Goal: Transaction & Acquisition: Book appointment/travel/reservation

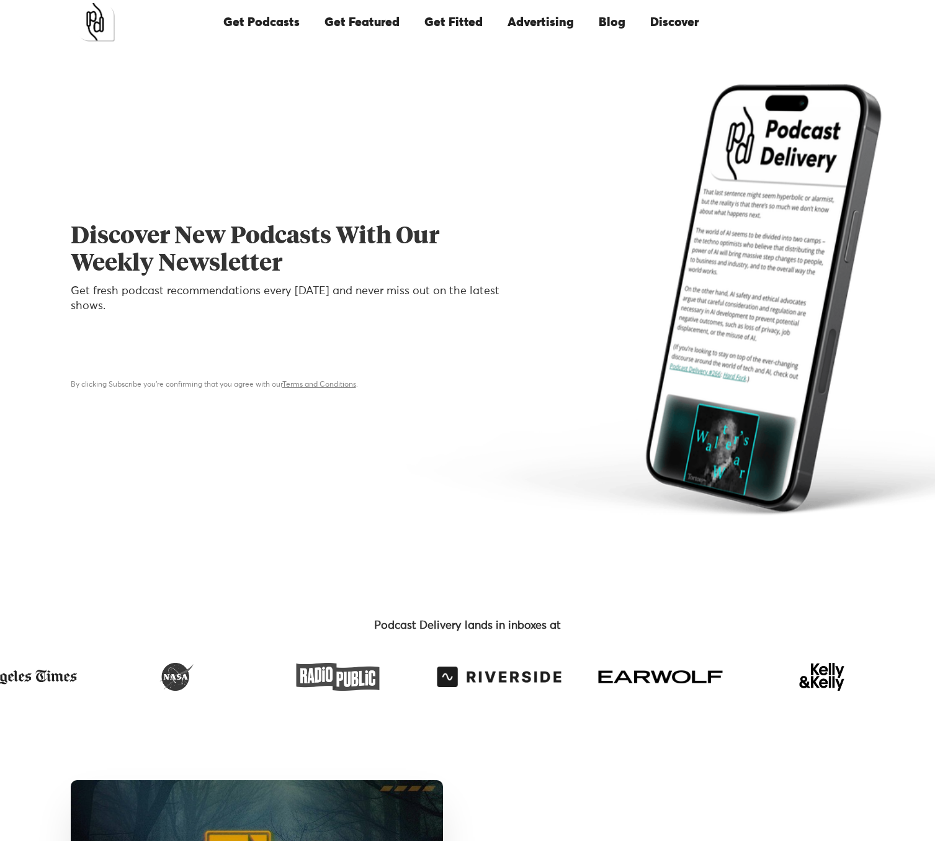
click at [344, 19] on link "Get Featured" at bounding box center [362, 22] width 100 height 42
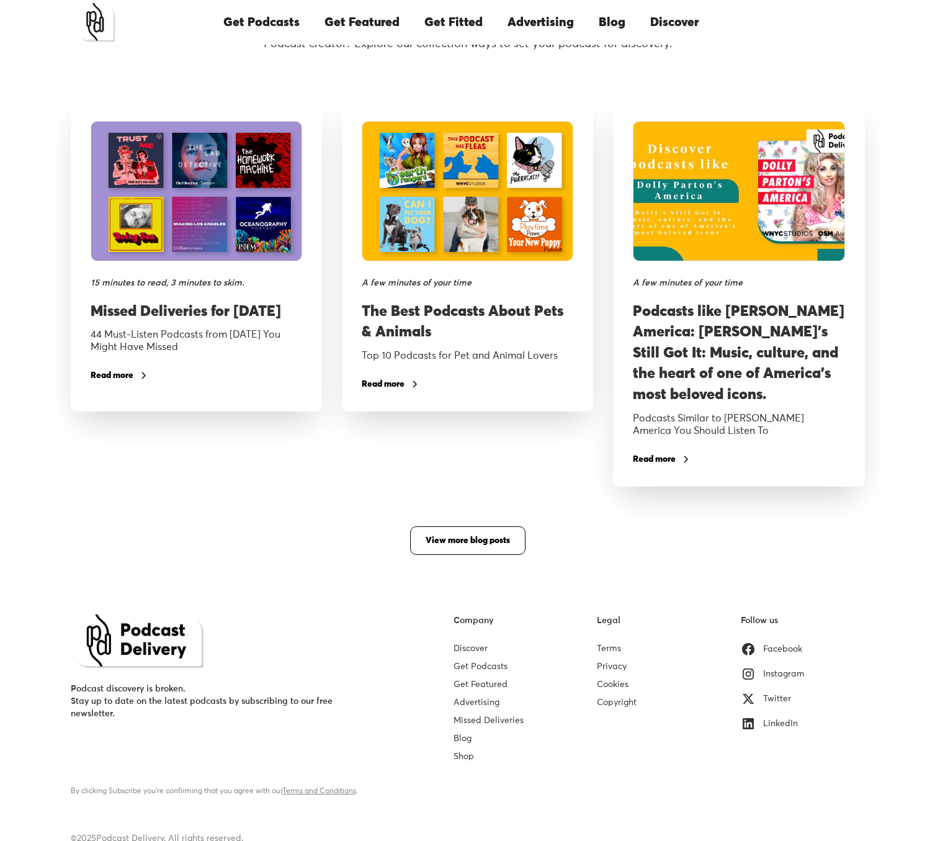
scroll to position [2080, 0]
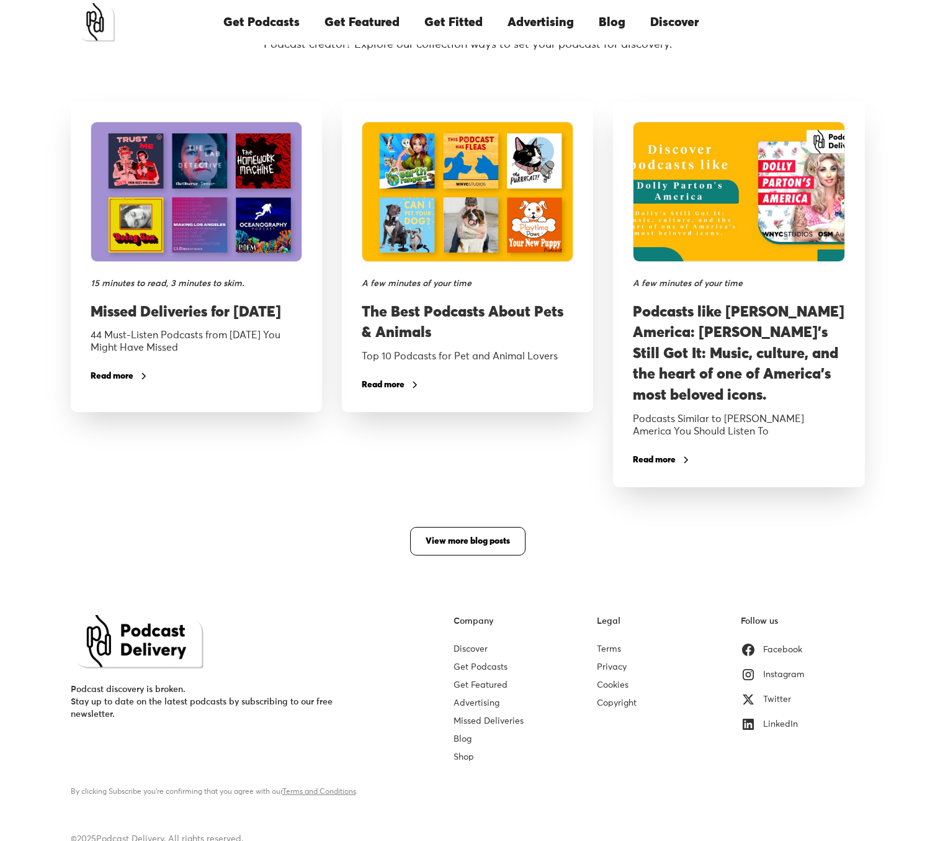
click at [459, 760] on div "Shop" at bounding box center [516, 754] width 124 height 18
click at [462, 759] on link "Shop" at bounding box center [464, 757] width 20 height 9
click at [481, 700] on link "Advertising" at bounding box center [477, 703] width 46 height 9
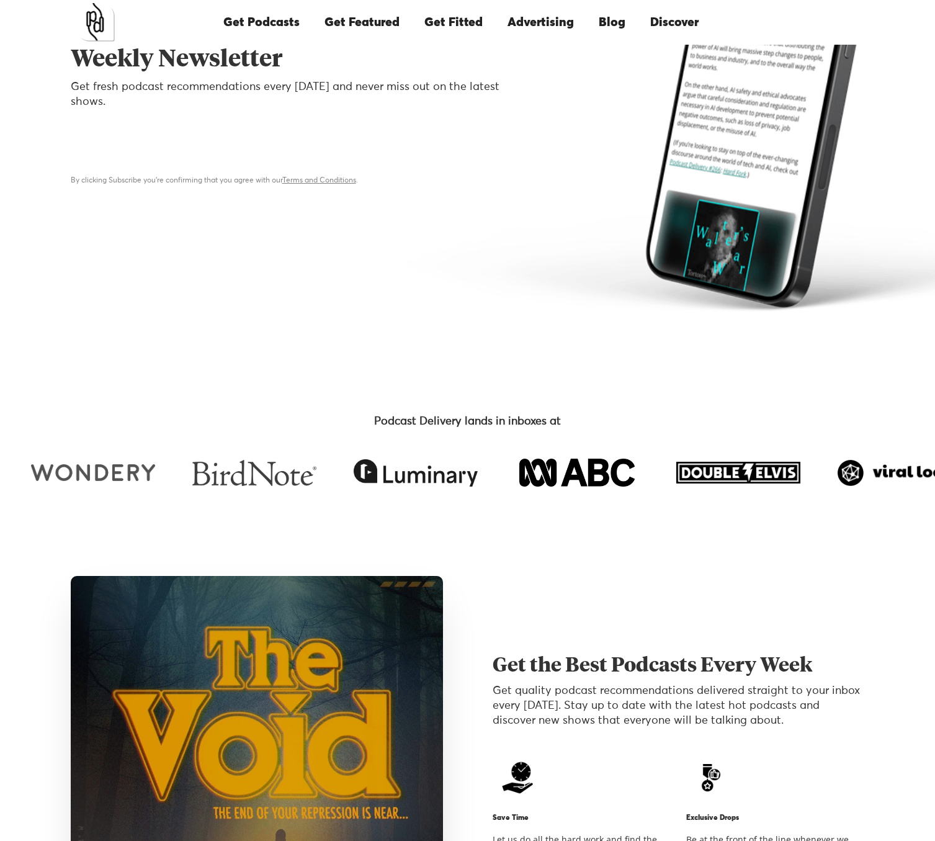
scroll to position [143, 0]
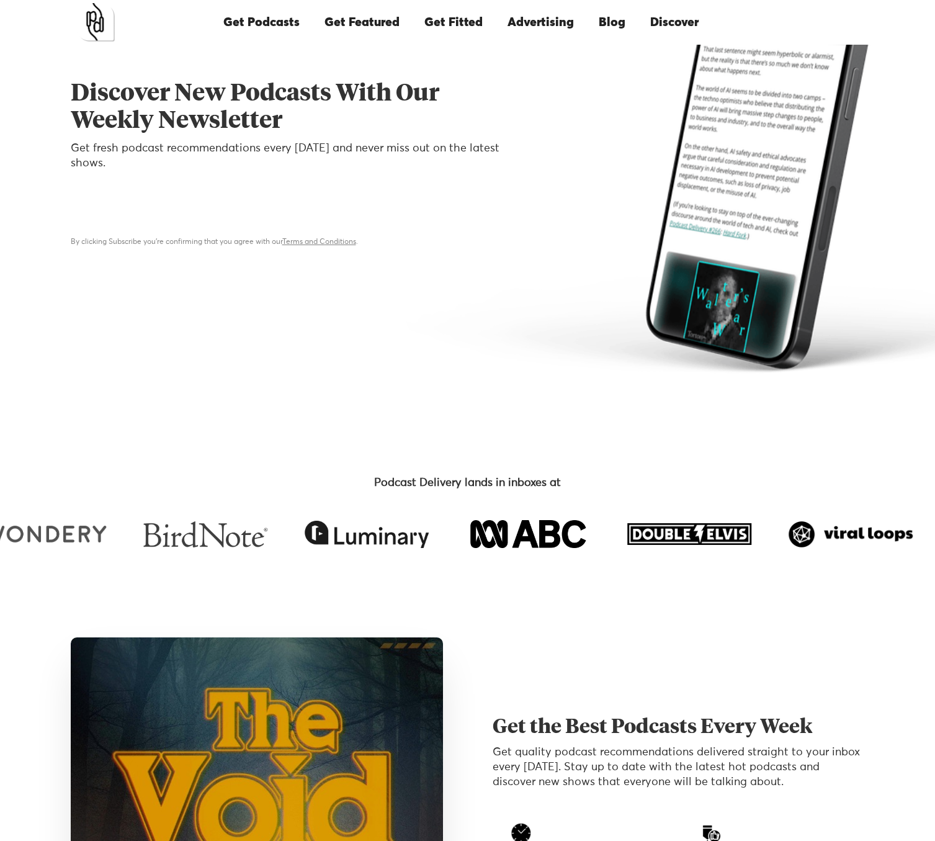
click at [458, 24] on link "Get Fitted" at bounding box center [453, 22] width 83 height 42
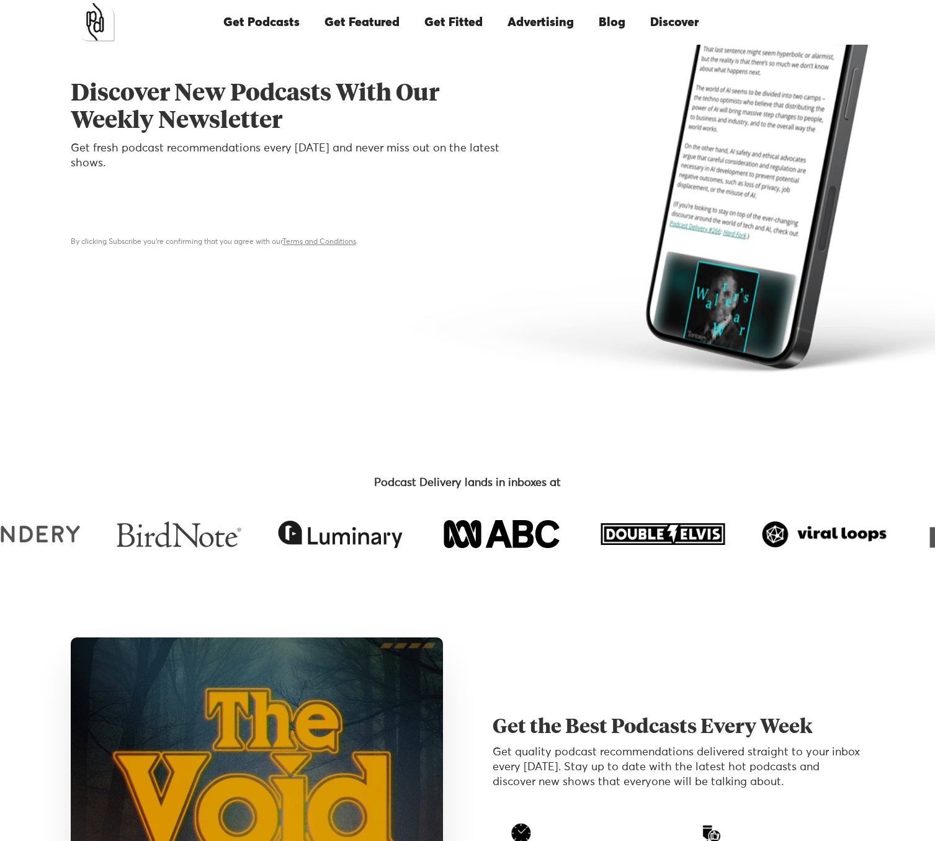
click at [611, 22] on link "Blog" at bounding box center [613, 22] width 52 height 42
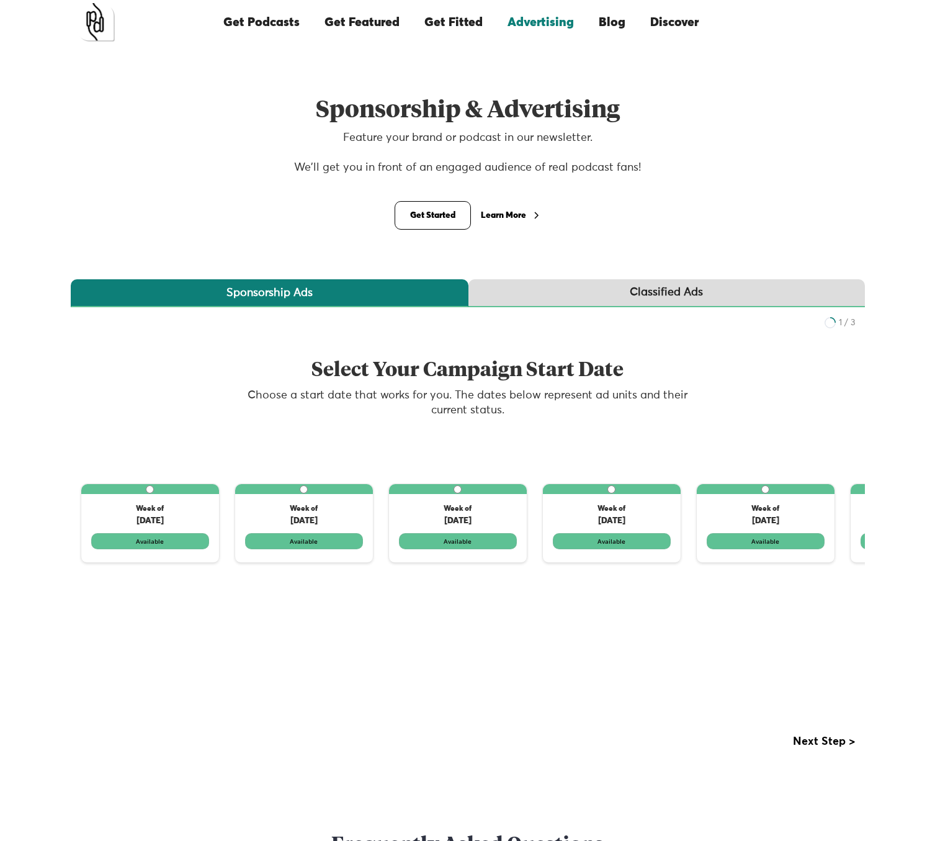
click at [754, 301] on link "Classified Ads" at bounding box center [667, 293] width 397 height 28
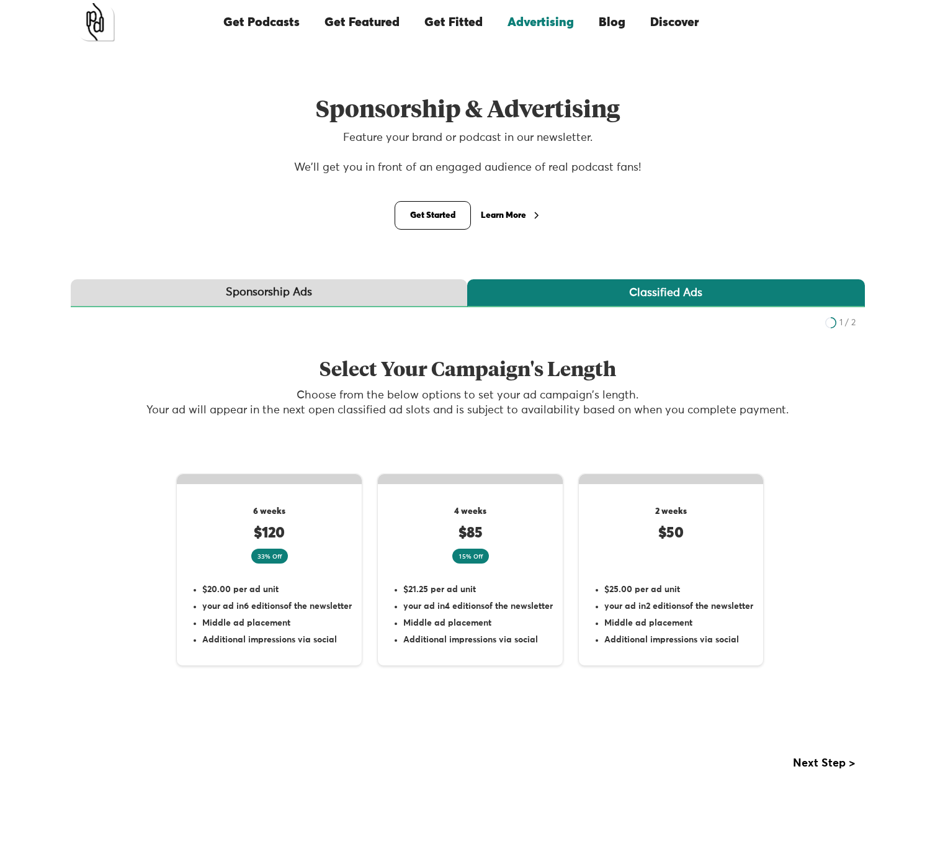
click at [298, 294] on div "Sponsorship Ads" at bounding box center [269, 293] width 86 height 16
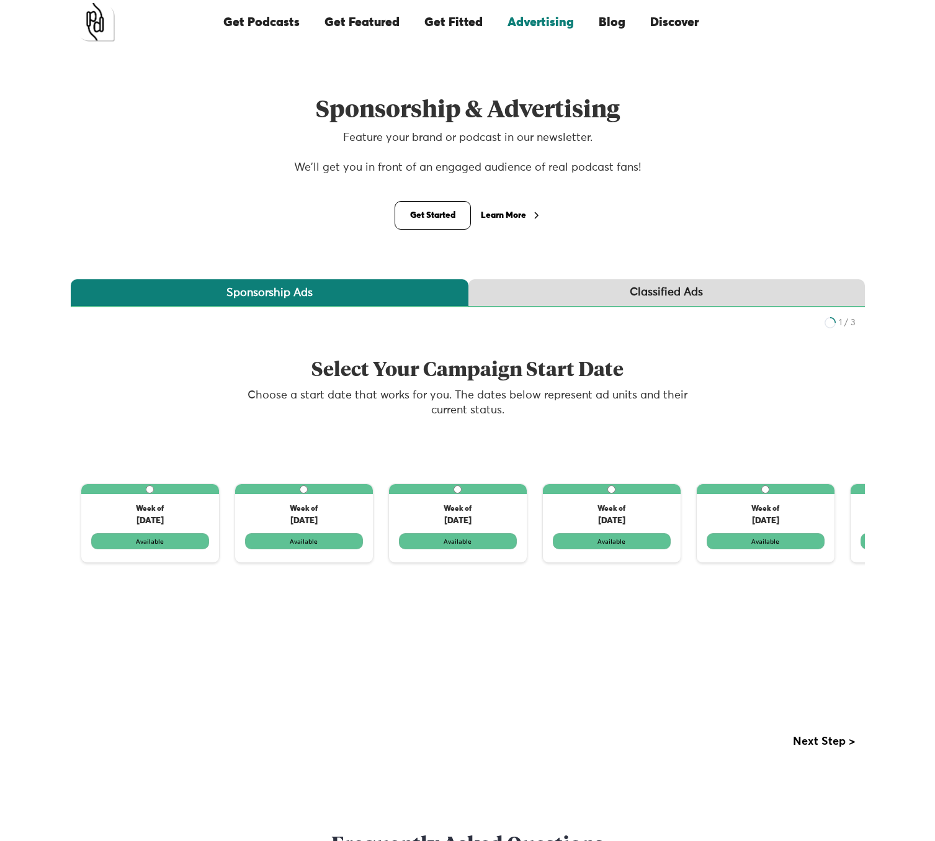
click at [456, 545] on label "1 of 3" at bounding box center [458, 523] width 138 height 78
click at [456, 493] on input "1 of 3" at bounding box center [458, 489] width 8 height 8
radio input "true"
click at [456, 545] on label "1 of 3" at bounding box center [458, 523] width 138 height 78
click at [456, 493] on input "1 of 3" at bounding box center [458, 489] width 8 height 8
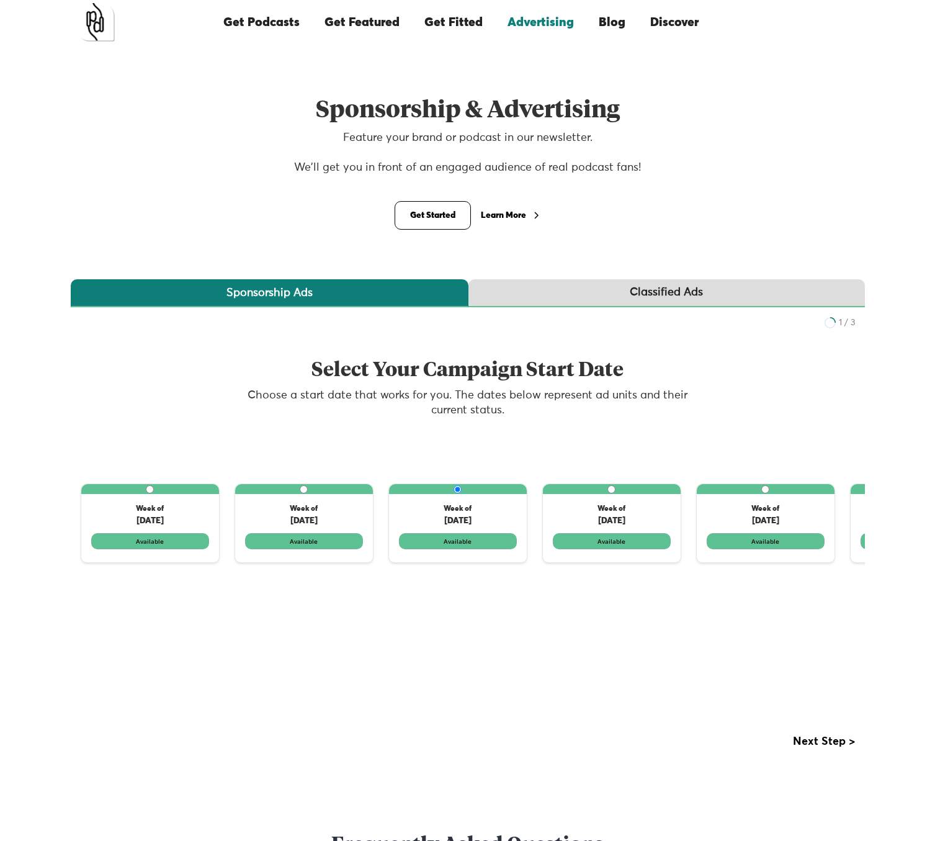
click at [827, 739] on div "Next Step >" at bounding box center [824, 742] width 62 height 12
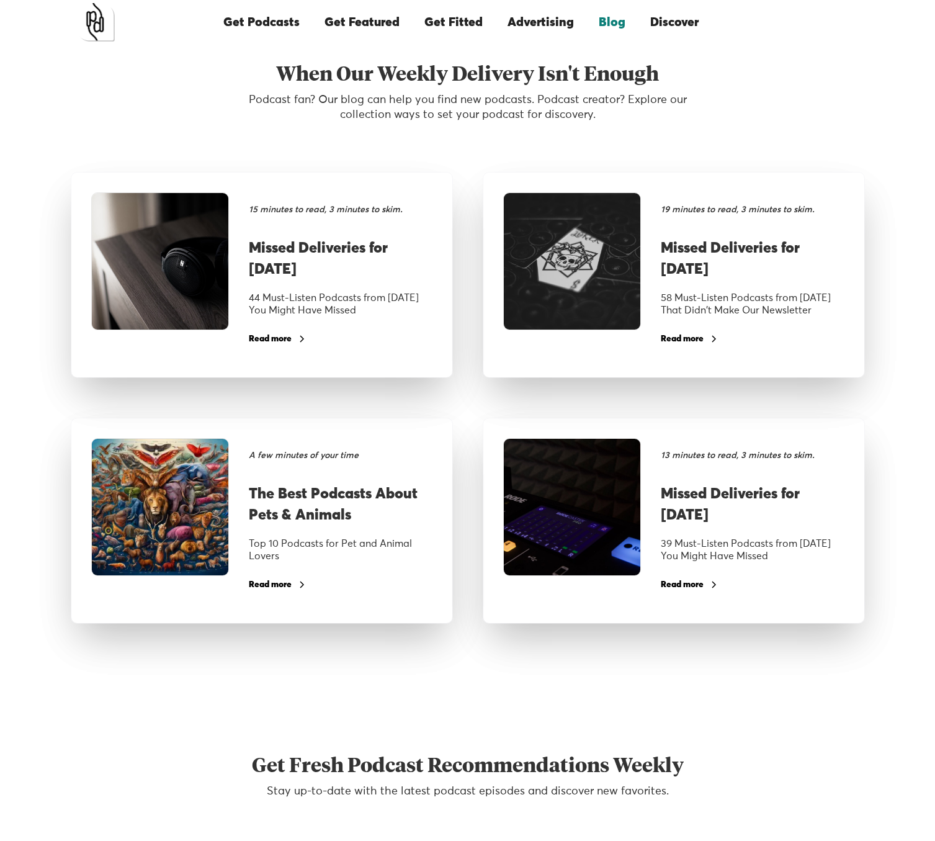
scroll to position [1639, 0]
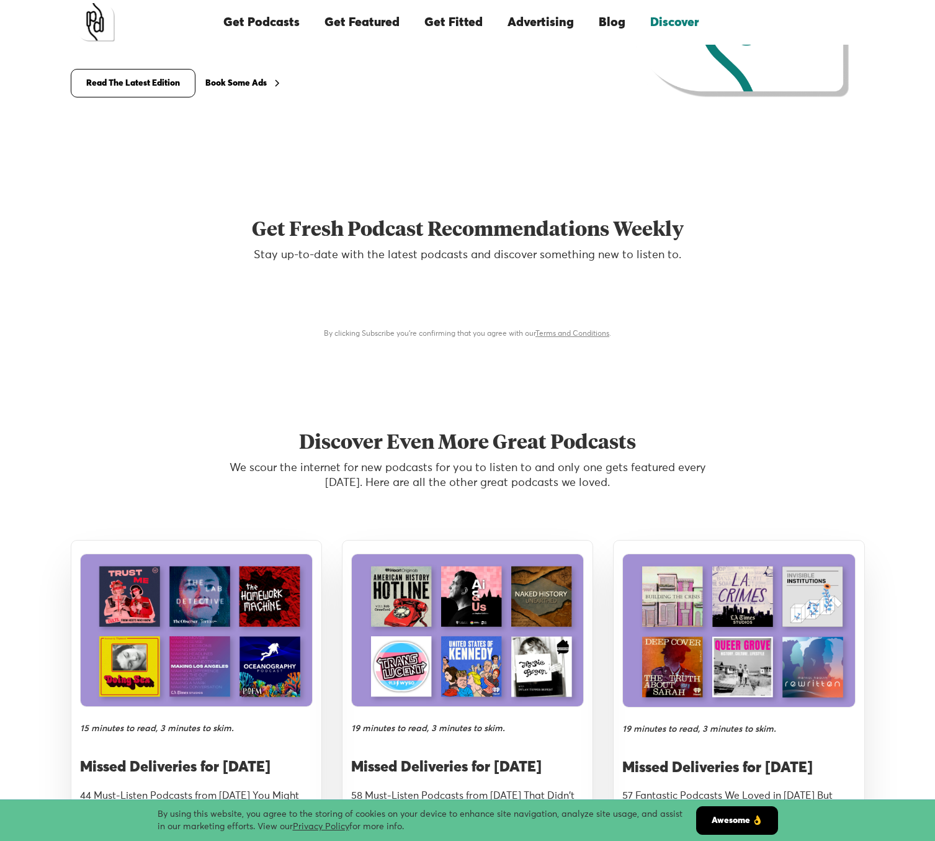
scroll to position [1768, 0]
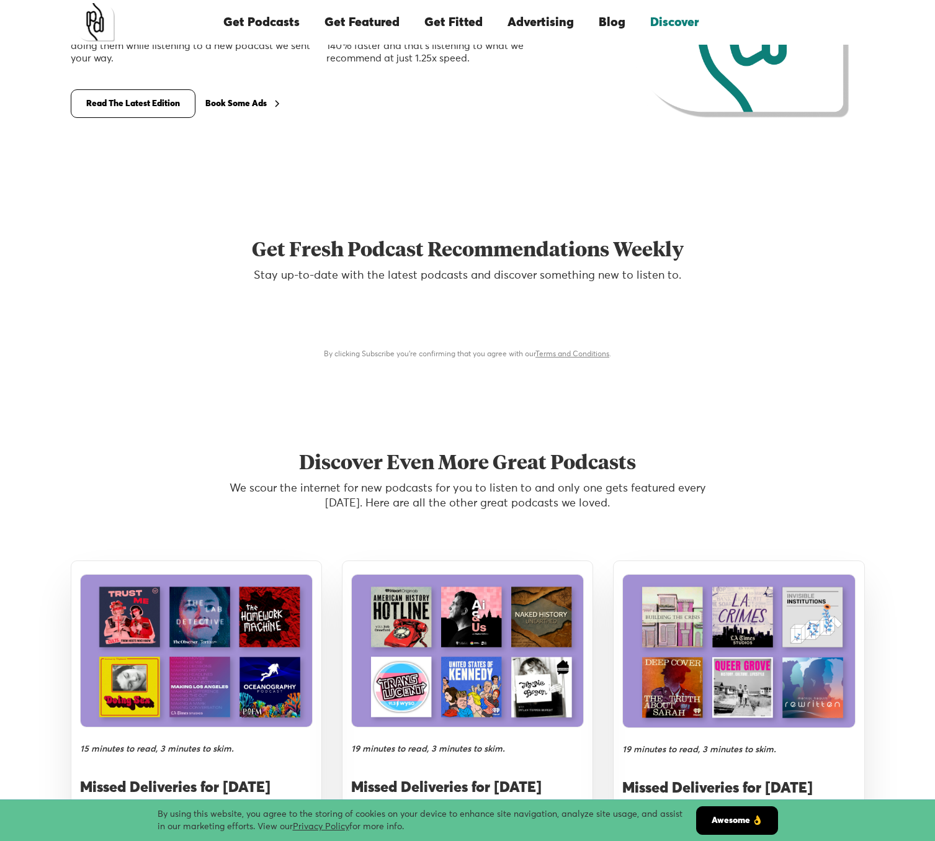
click at [128, 91] on link "Read The Latest Edition" at bounding box center [133, 103] width 125 height 29
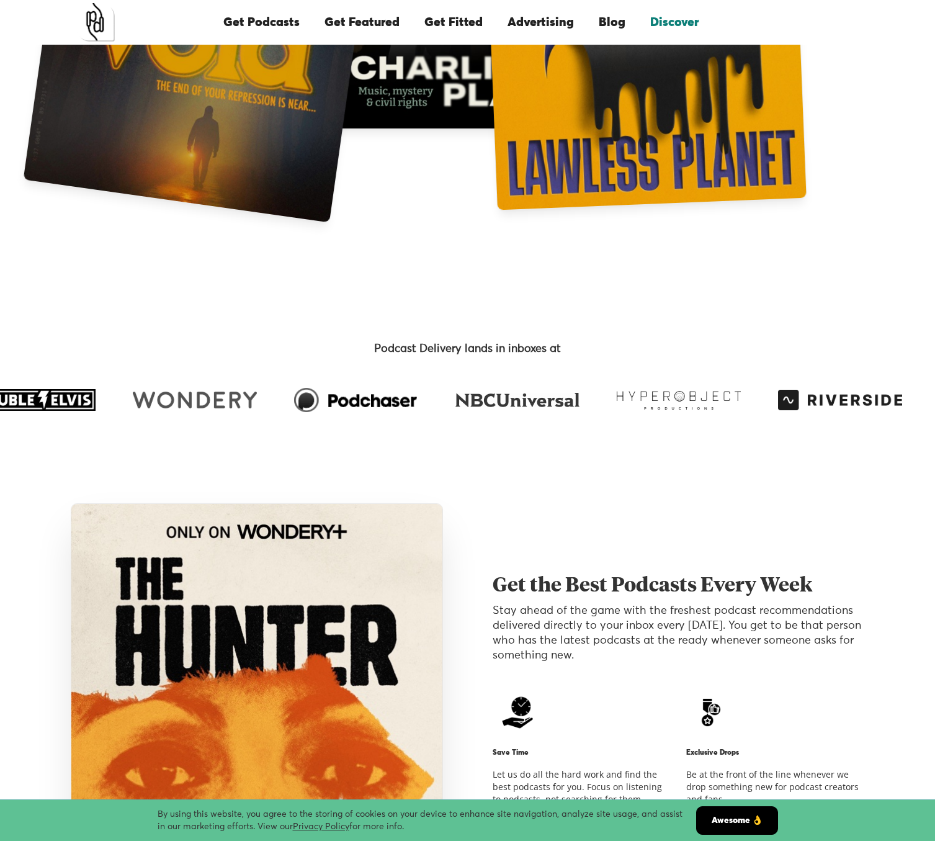
scroll to position [498, 0]
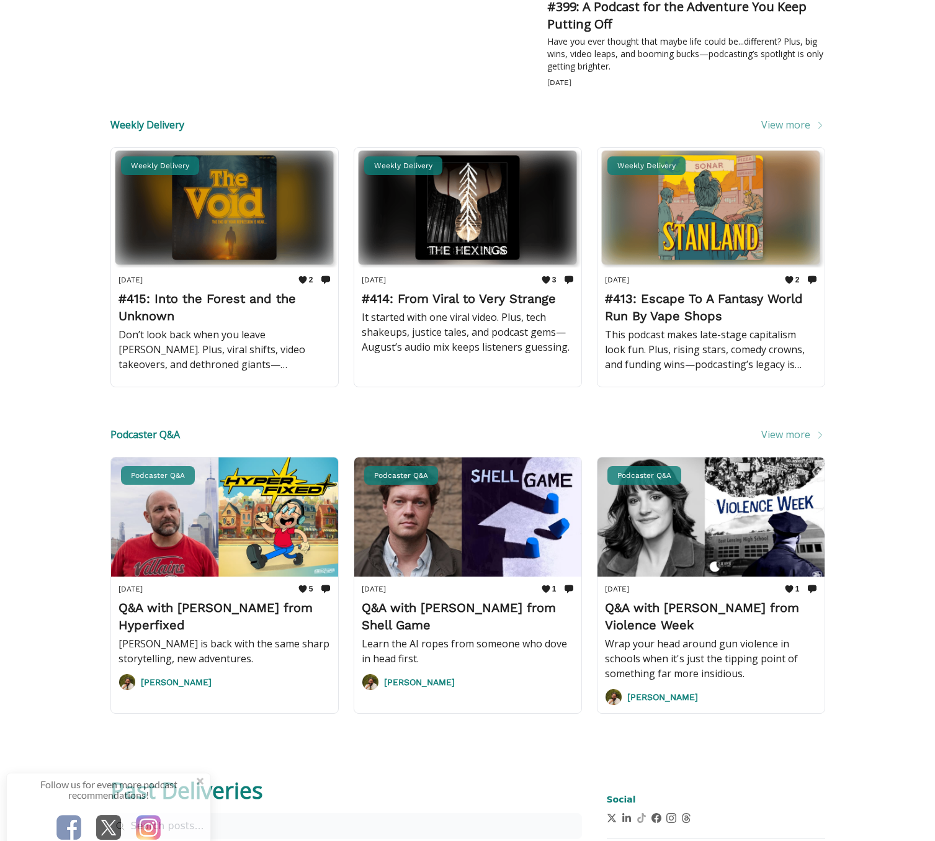
scroll to position [439, 0]
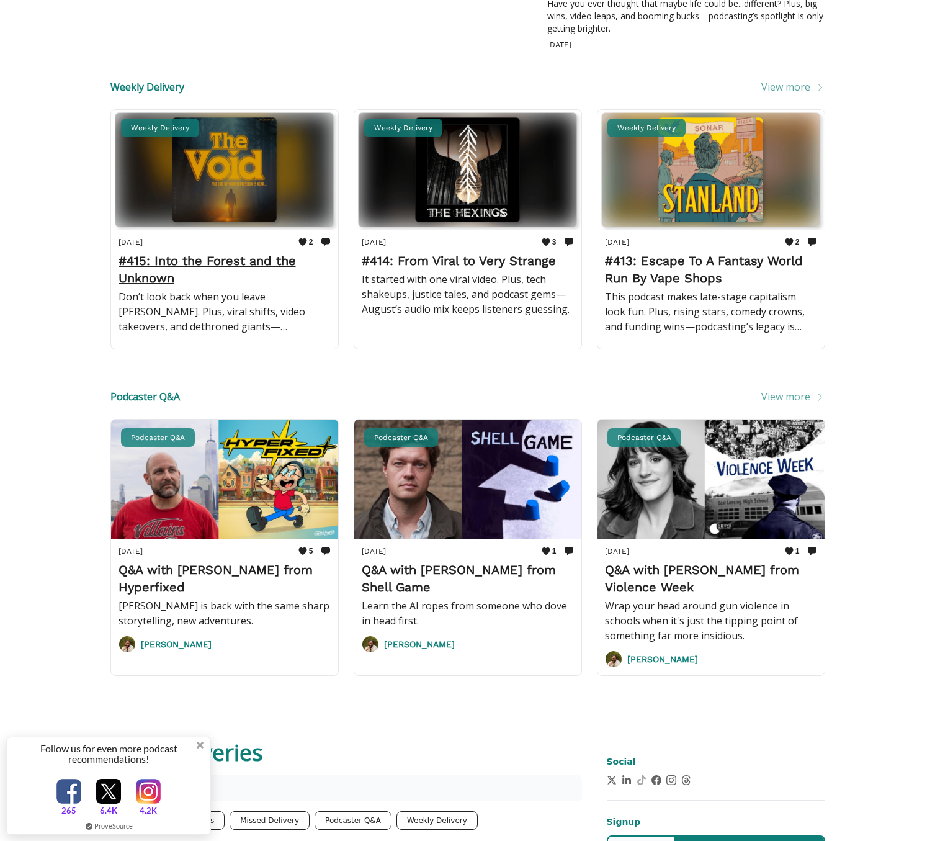
click at [196, 265] on h2 "#415: Into the Forest and the Unknown" at bounding box center [225, 269] width 212 height 35
